Goal: Find specific page/section: Find specific page/section

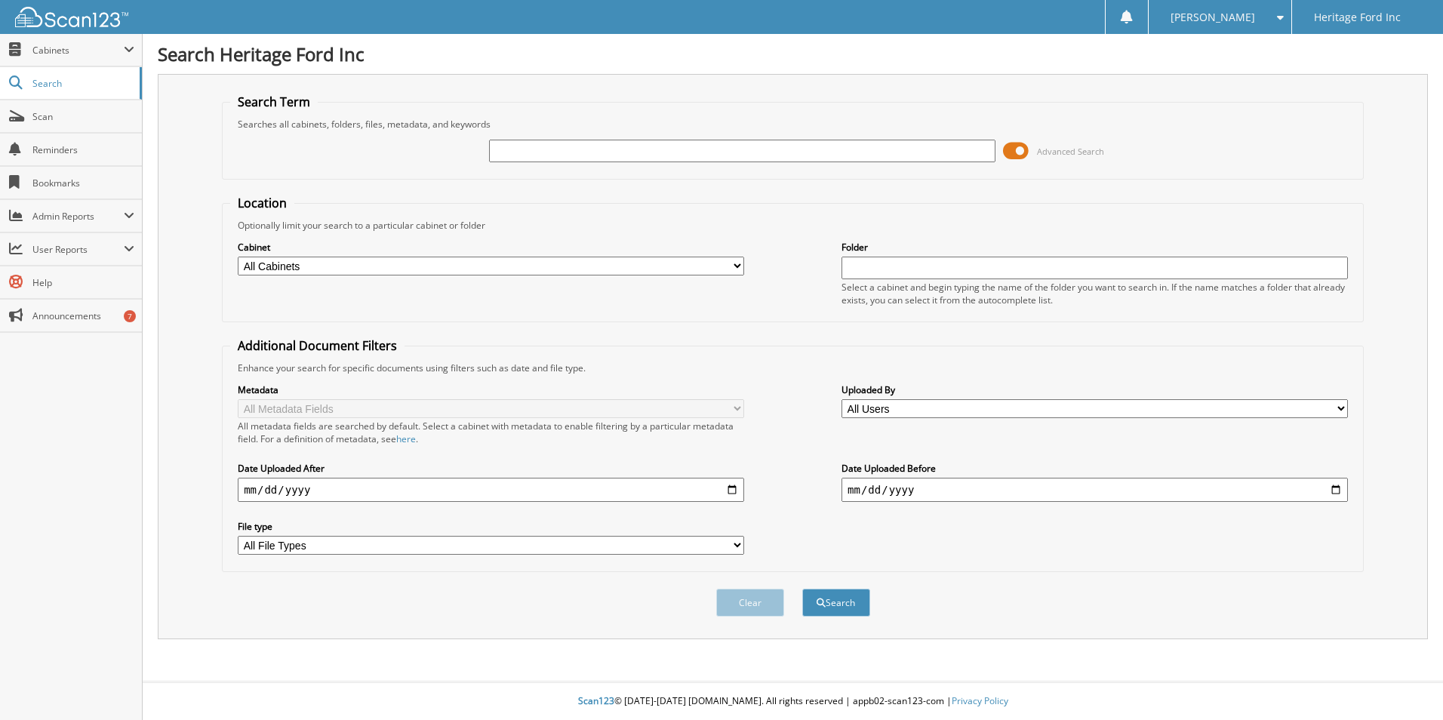
click at [517, 146] on input "text" at bounding box center [742, 151] width 506 height 23
type input "6353064"
click at [838, 611] on button "Search" at bounding box center [836, 603] width 68 height 28
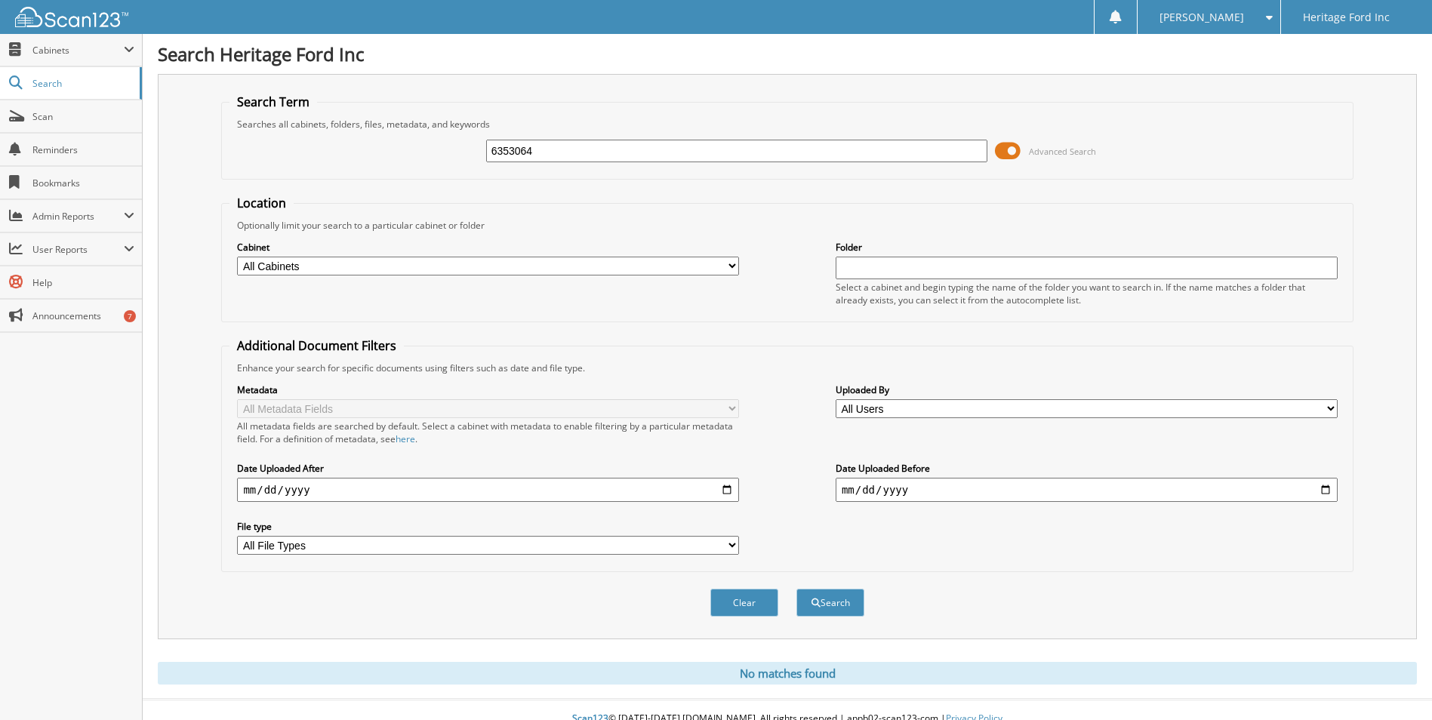
click at [574, 151] on input "6353064" at bounding box center [737, 151] width 502 height 23
type input "6353064"
click at [832, 606] on button "Search" at bounding box center [830, 603] width 68 height 28
click at [673, 157] on input "6353064" at bounding box center [737, 151] width 502 height 23
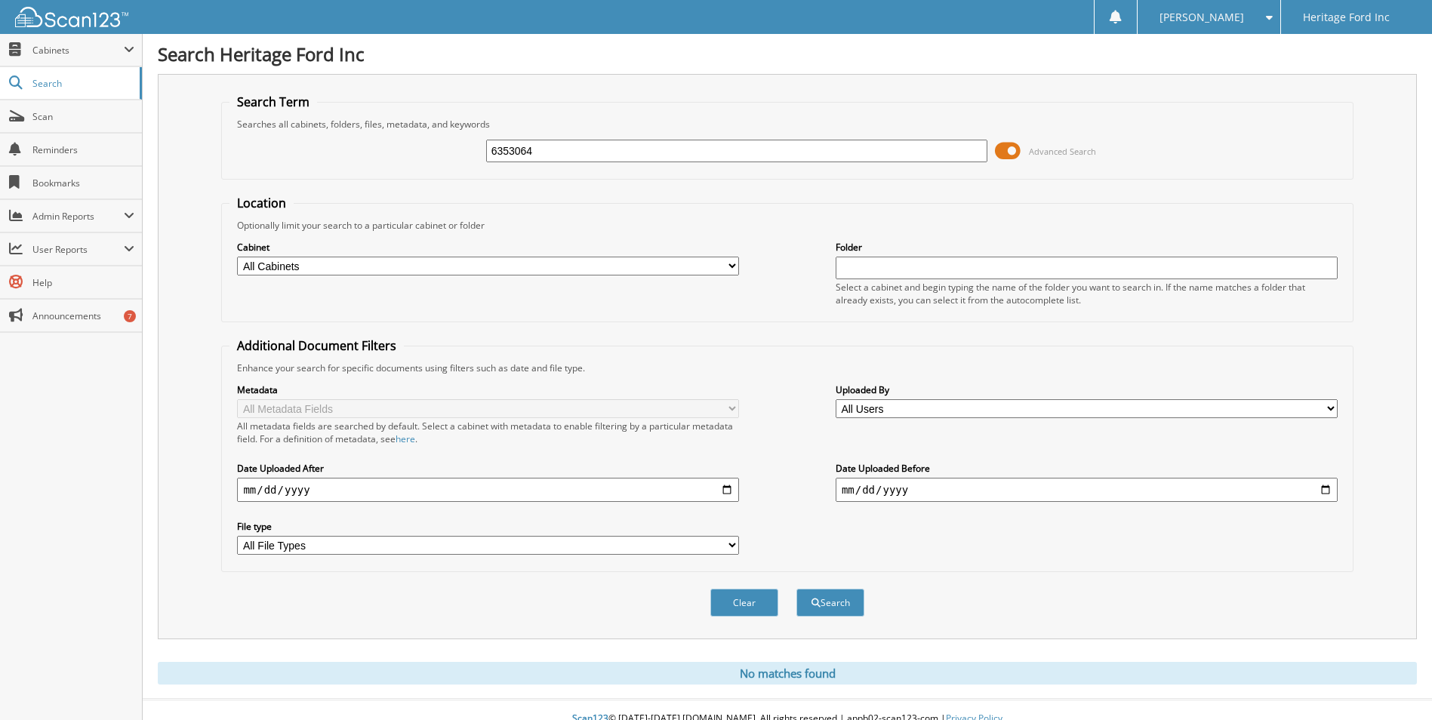
click at [673, 157] on input "6353064" at bounding box center [737, 151] width 502 height 23
type input "6352549"
click at [831, 600] on button "Search" at bounding box center [830, 603] width 68 height 28
click at [103, 51] on span "Cabinets" at bounding box center [77, 50] width 91 height 13
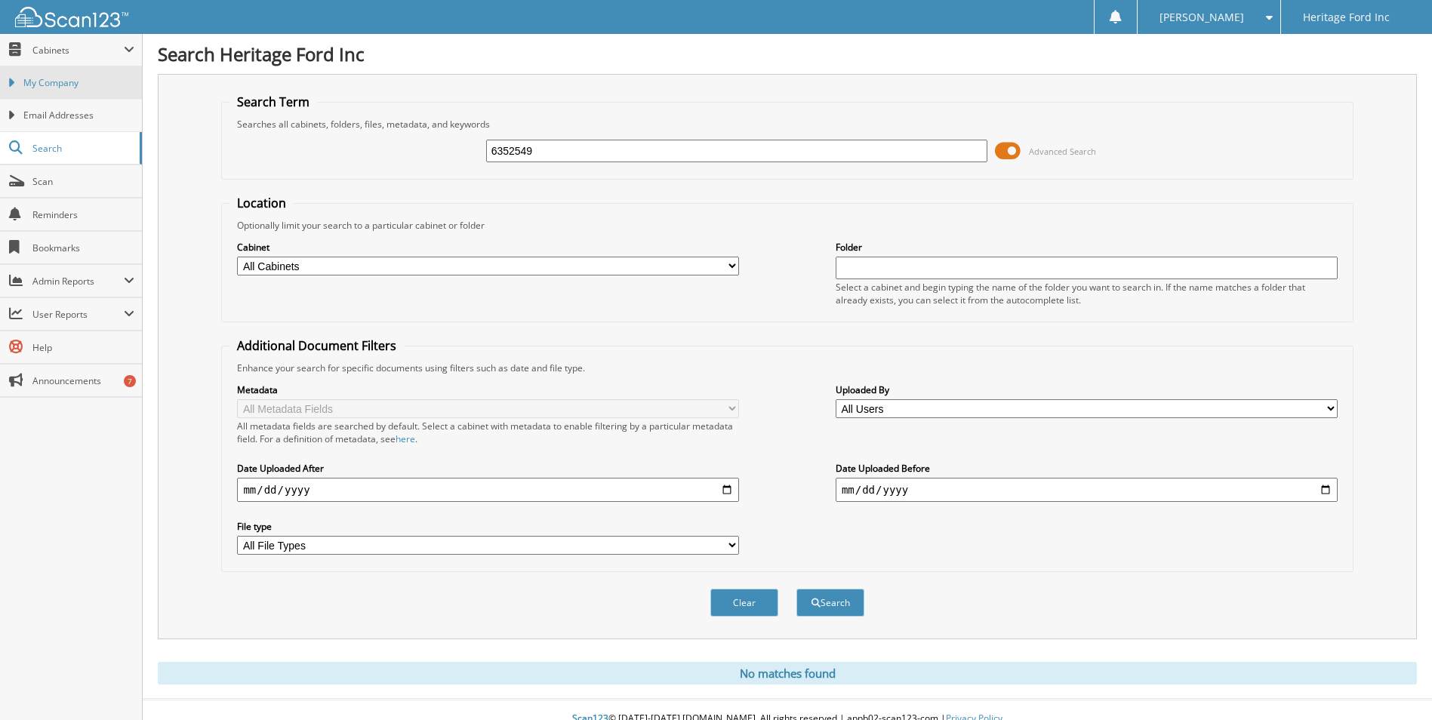
click at [69, 85] on span "My Company" at bounding box center [78, 83] width 111 height 14
